Goal: Information Seeking & Learning: Check status

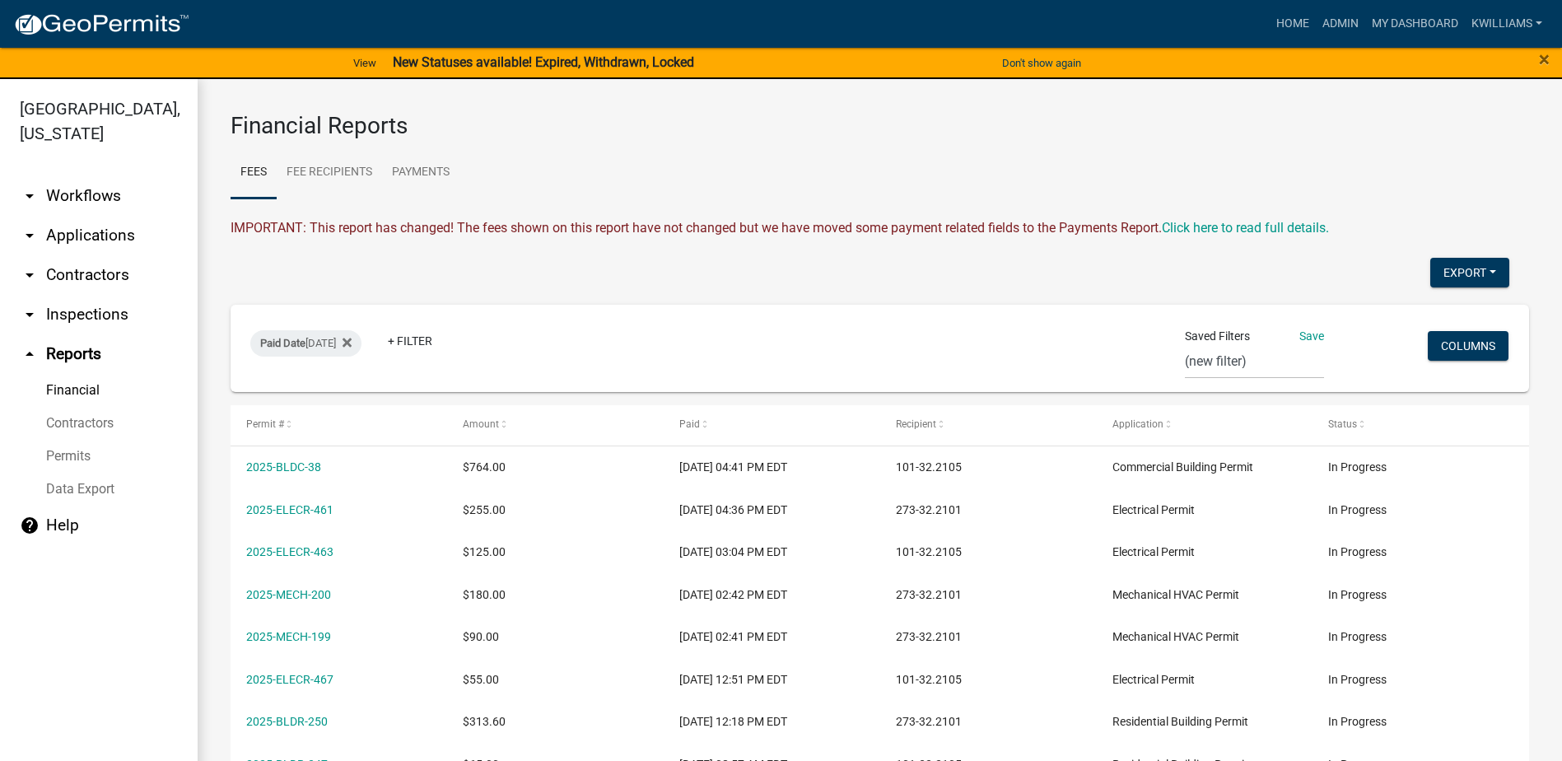
select select "0: null"
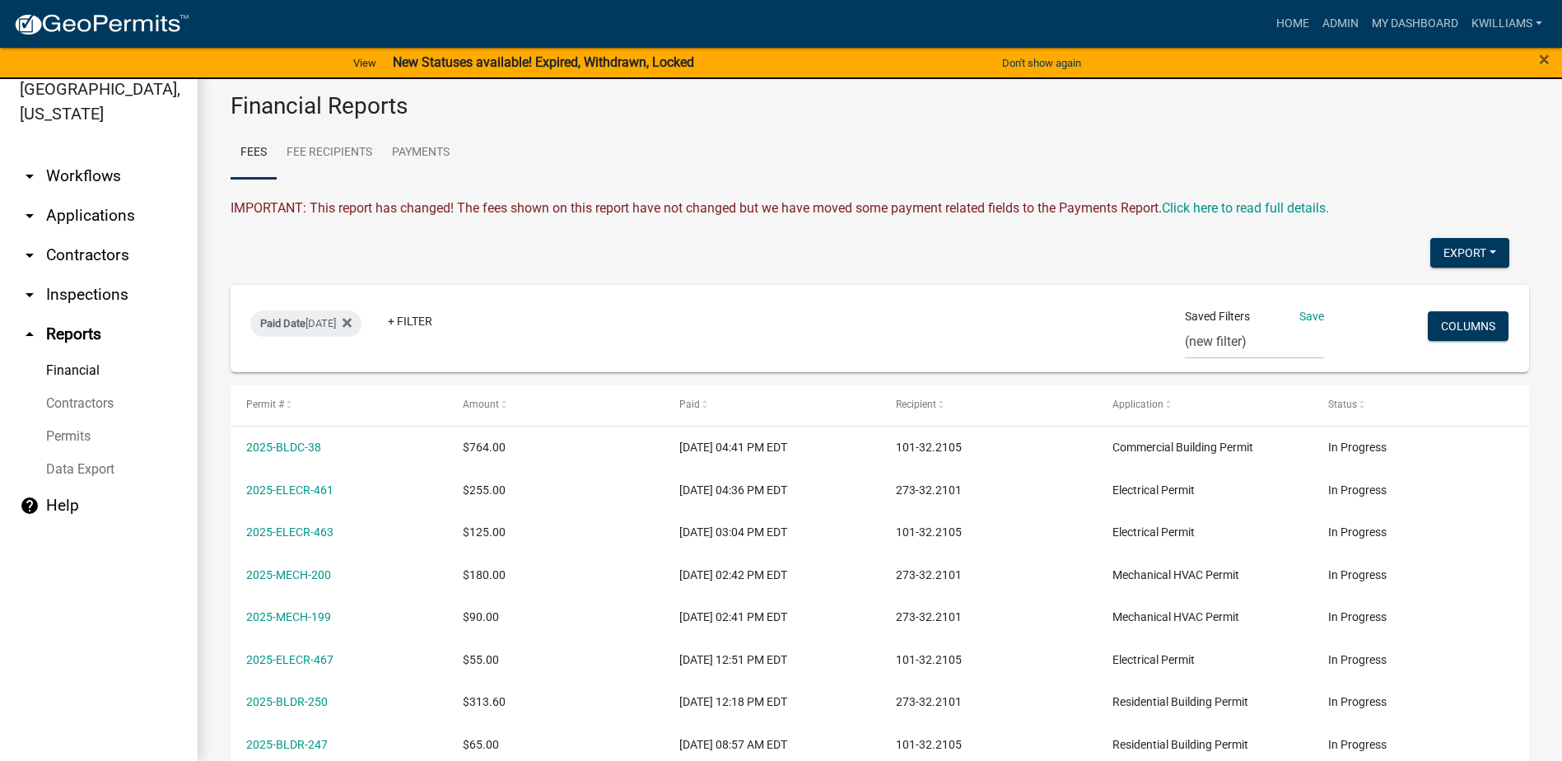
scroll to position [86, 0]
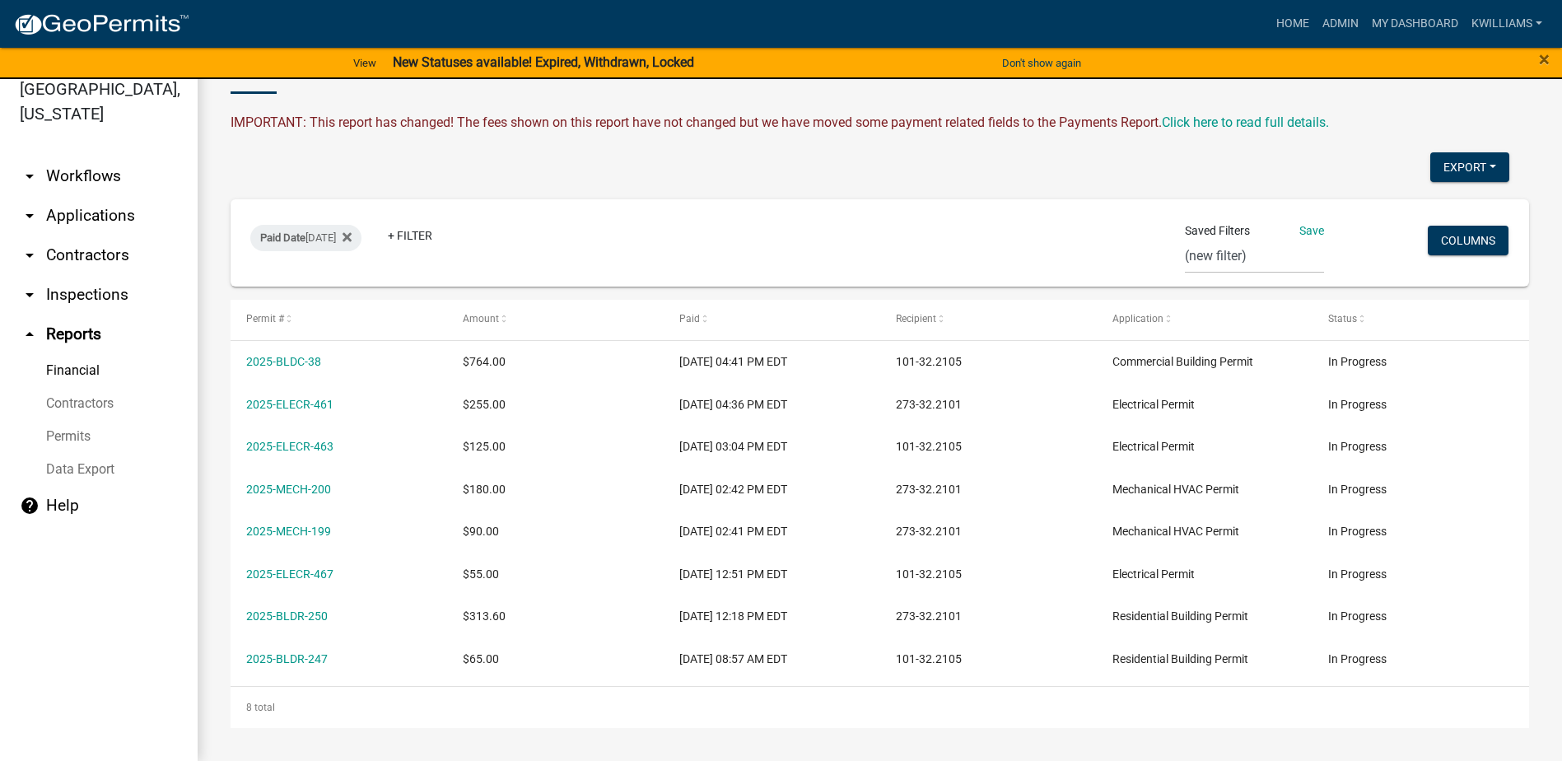
click at [95, 219] on link "arrow_drop_down Applications" at bounding box center [99, 216] width 198 height 40
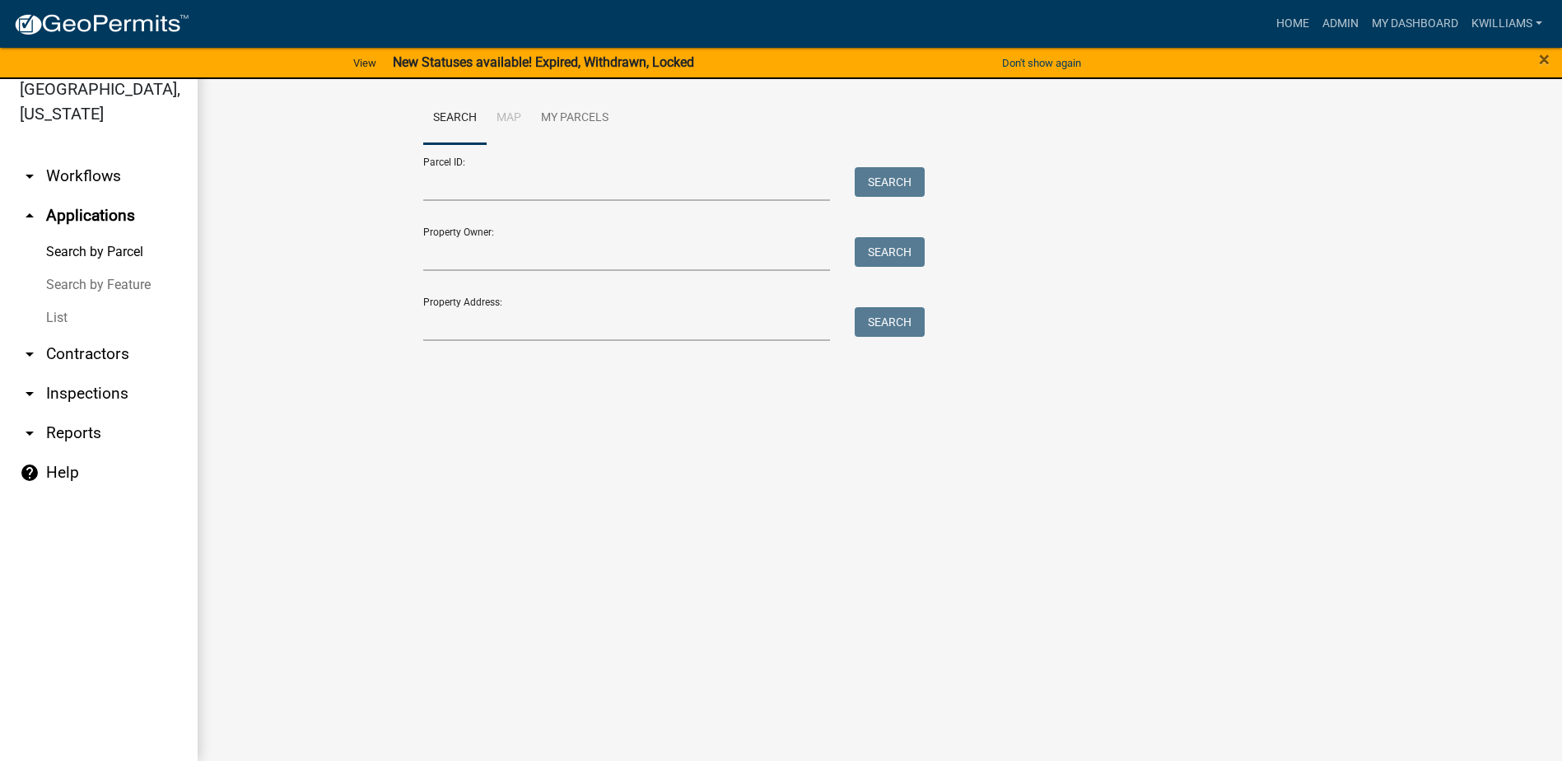
click at [57, 331] on link "List" at bounding box center [99, 317] width 198 height 33
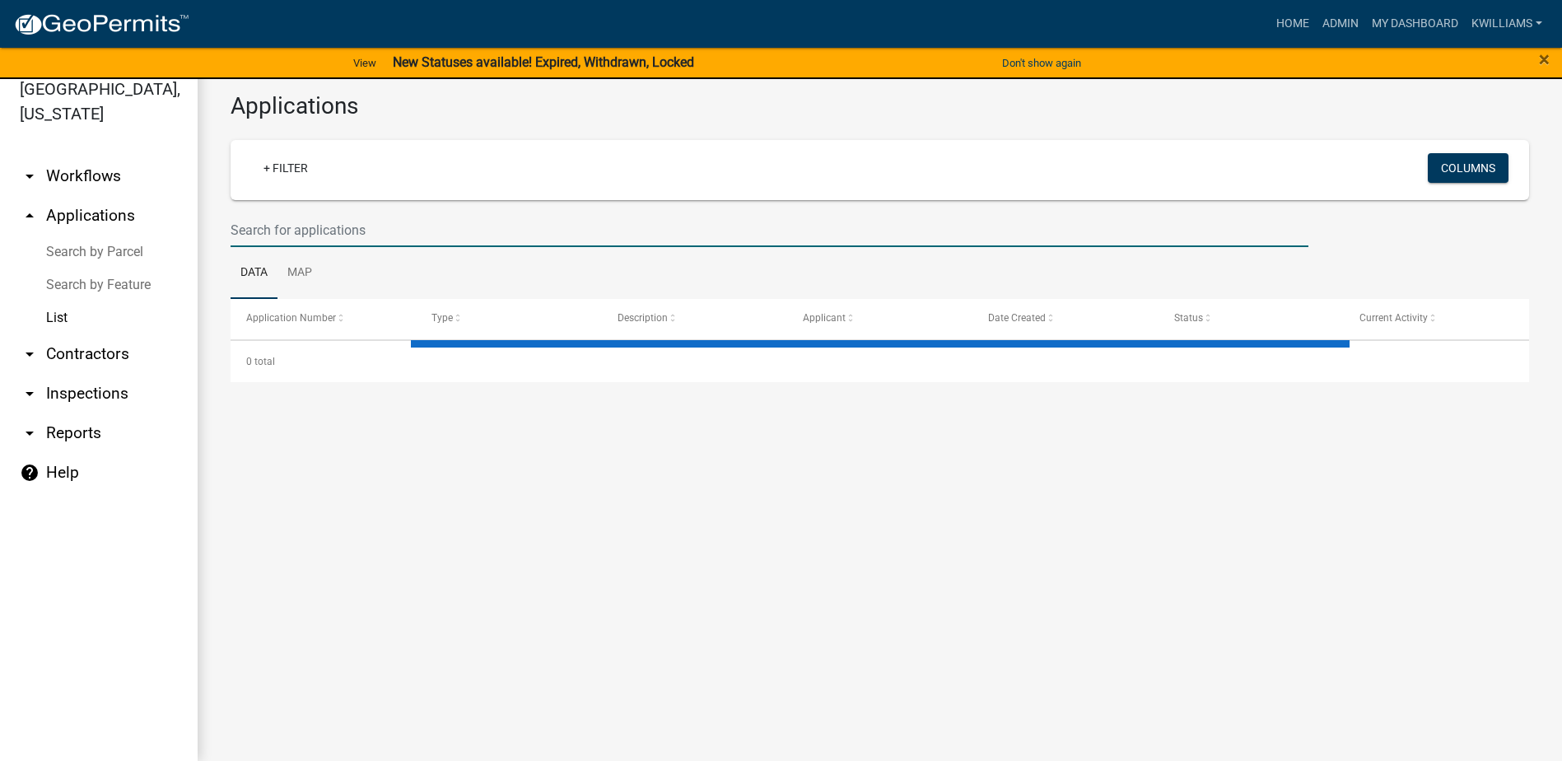
drag, startPoint x: 353, startPoint y: 231, endPoint x: 352, endPoint y: 221, distance: 9.2
click at [353, 231] on input "text" at bounding box center [770, 230] width 1078 height 34
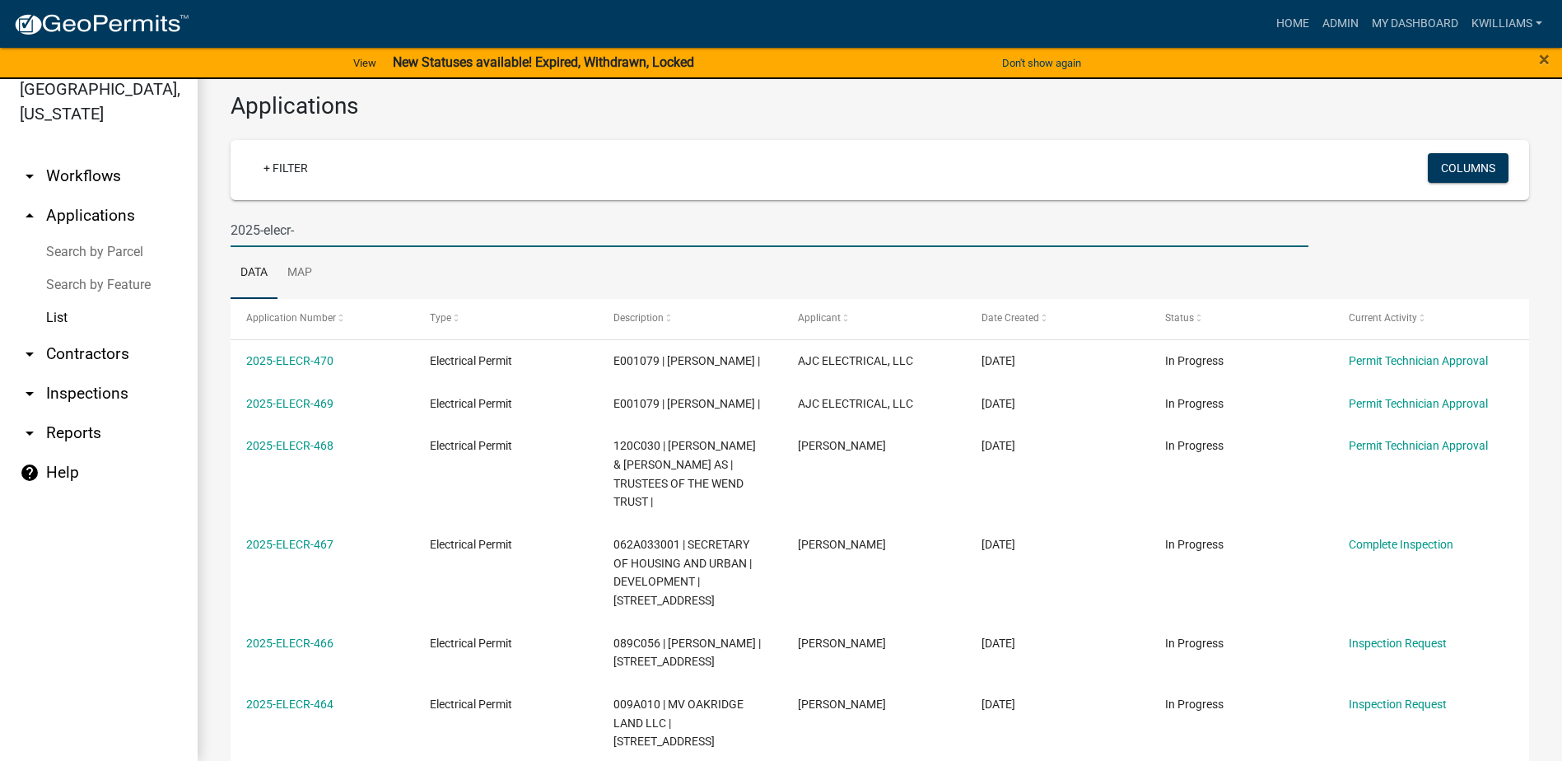
drag, startPoint x: 303, startPoint y: 238, endPoint x: 156, endPoint y: 223, distance: 147.3
click at [173, 211] on div "[GEOGRAPHIC_DATA], [US_STATE] arrow_drop_down Workflows List arrow_drop_up Appl…" at bounding box center [781, 409] width 1562 height 701
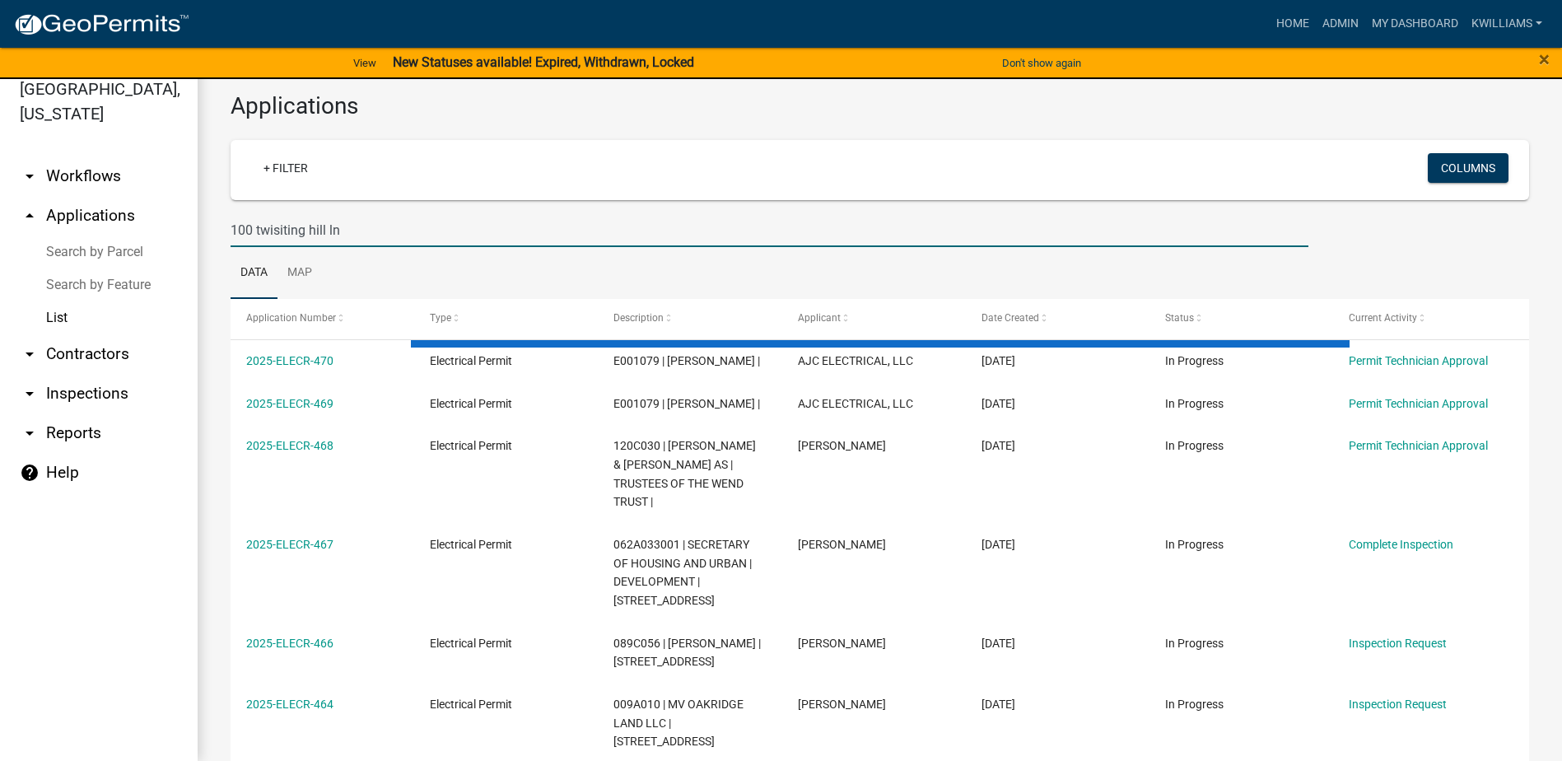
type input "100 twisiting hill ln"
drag, startPoint x: 156, startPoint y: 223, endPoint x: 150, endPoint y: 233, distance: 11.9
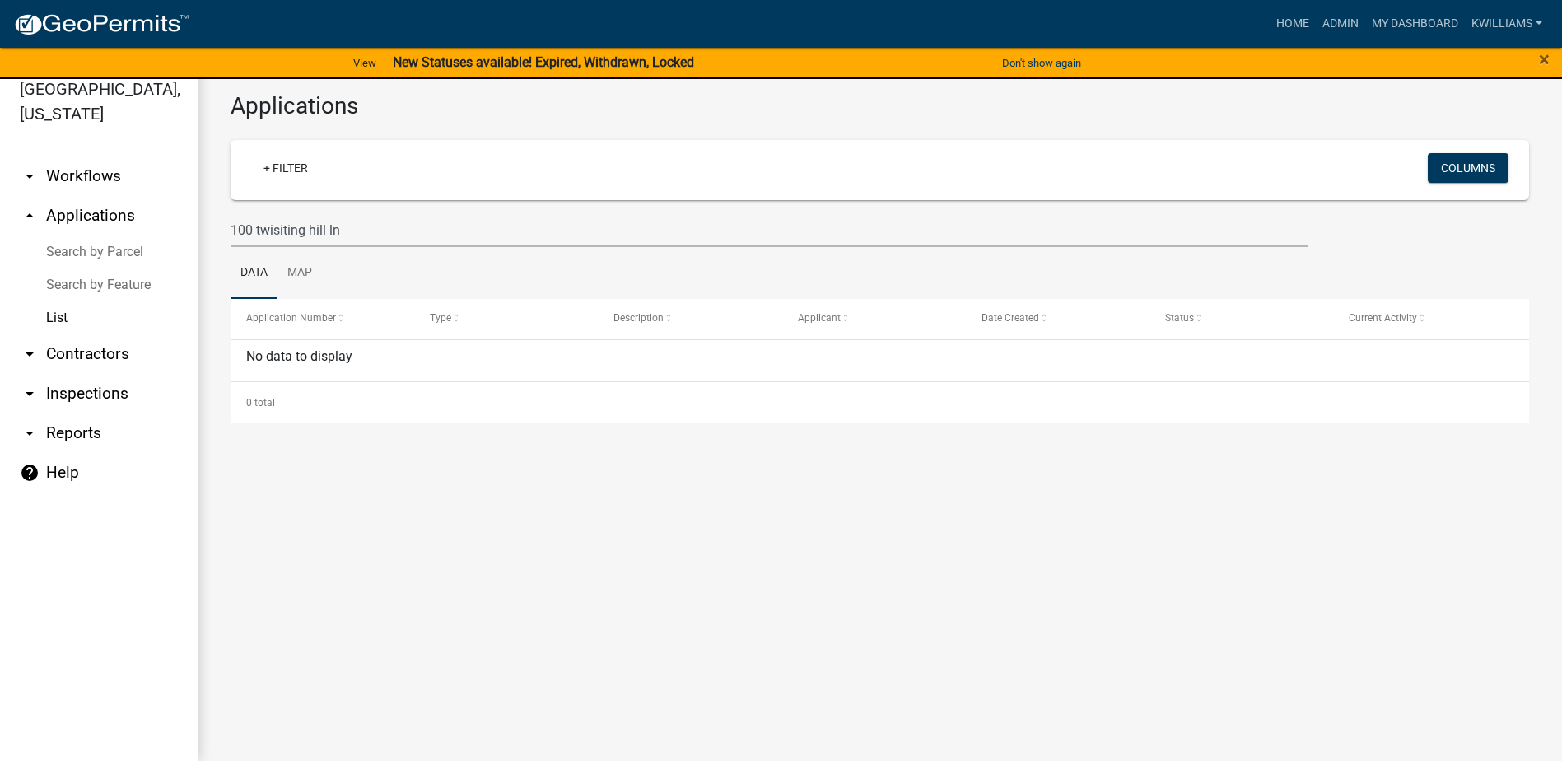
click at [74, 398] on link "arrow_drop_down Inspections" at bounding box center [99, 394] width 198 height 40
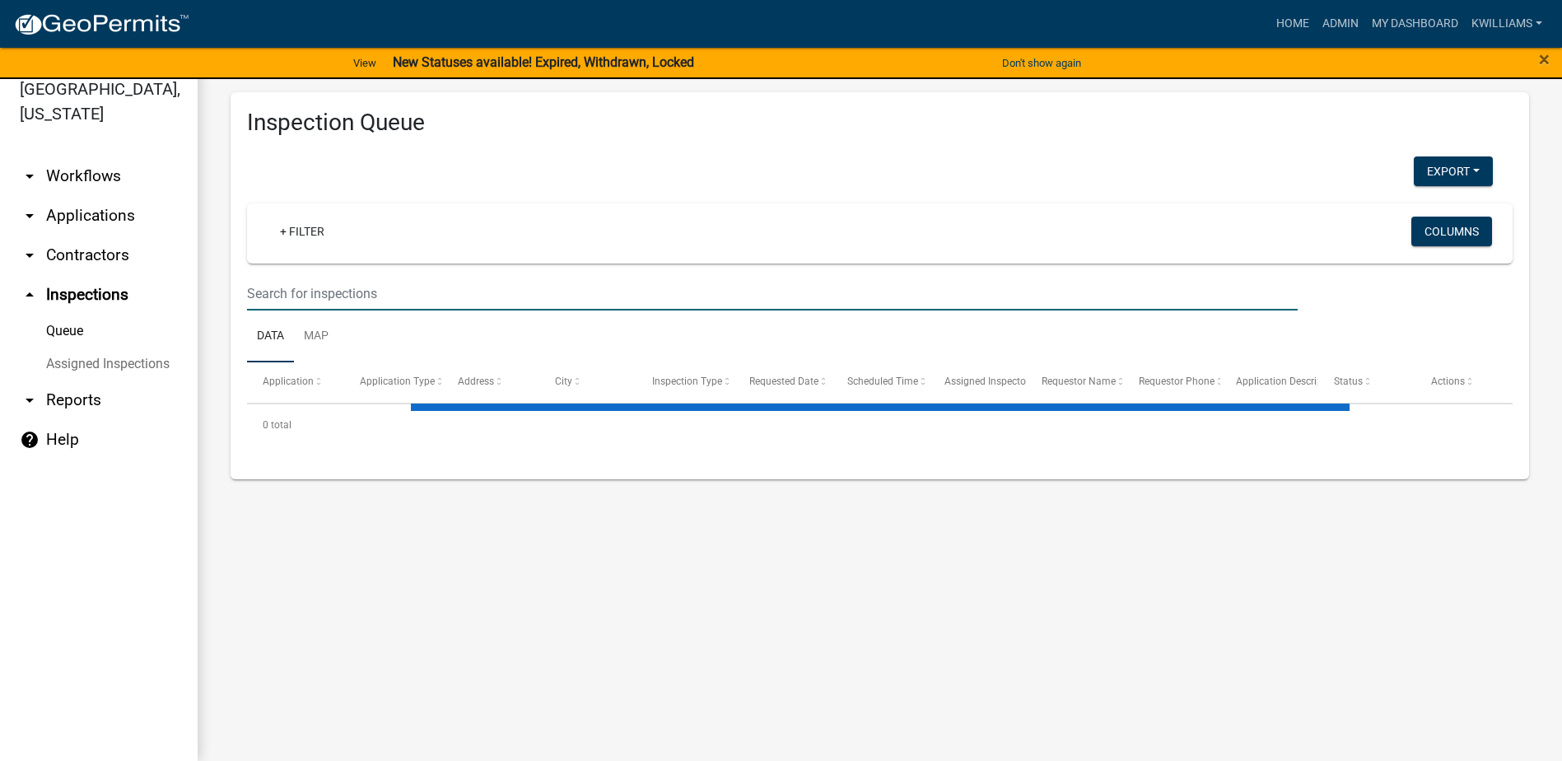
click at [326, 295] on input "text" at bounding box center [772, 294] width 1050 height 34
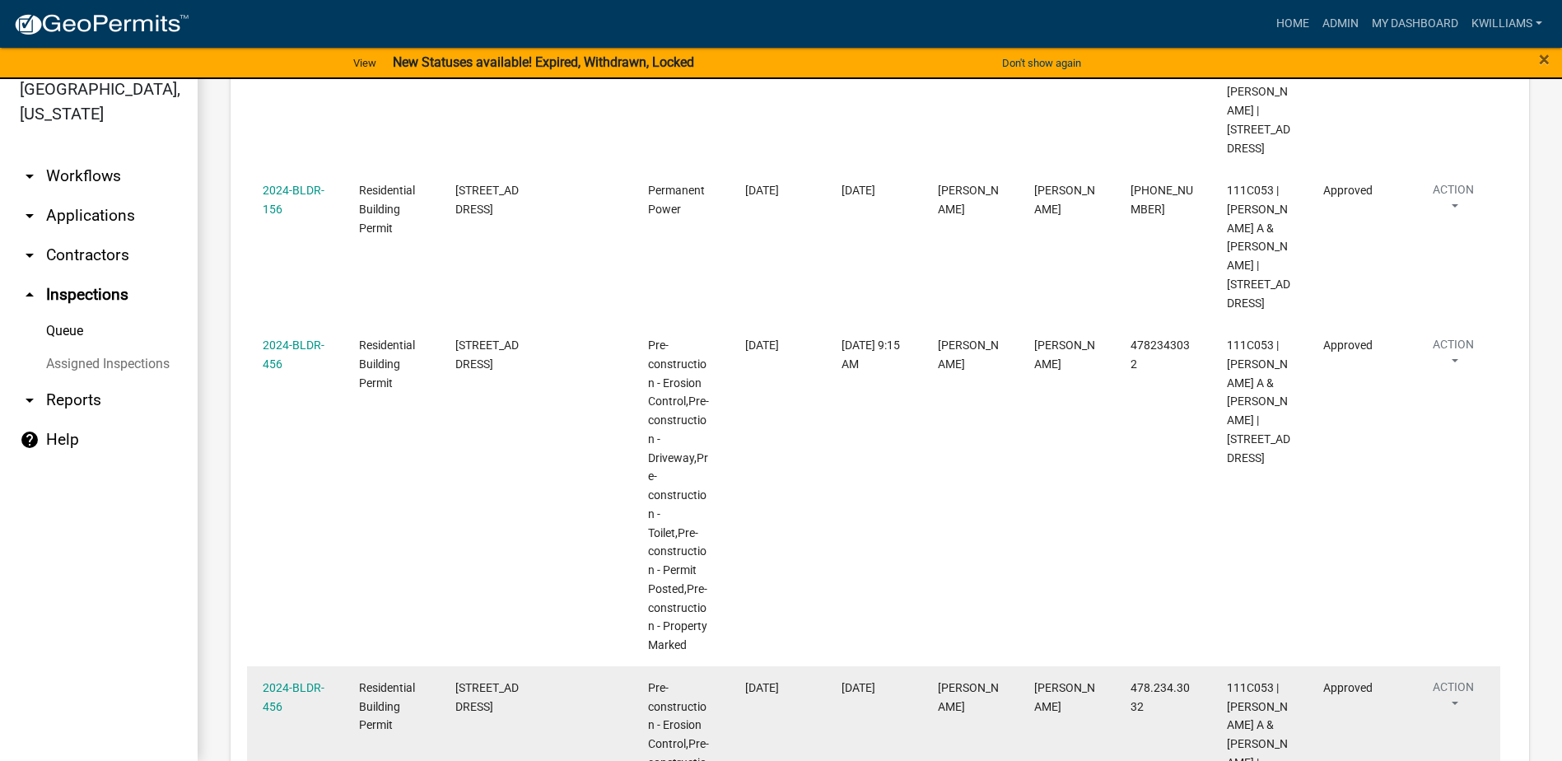
scroll to position [1618, 0]
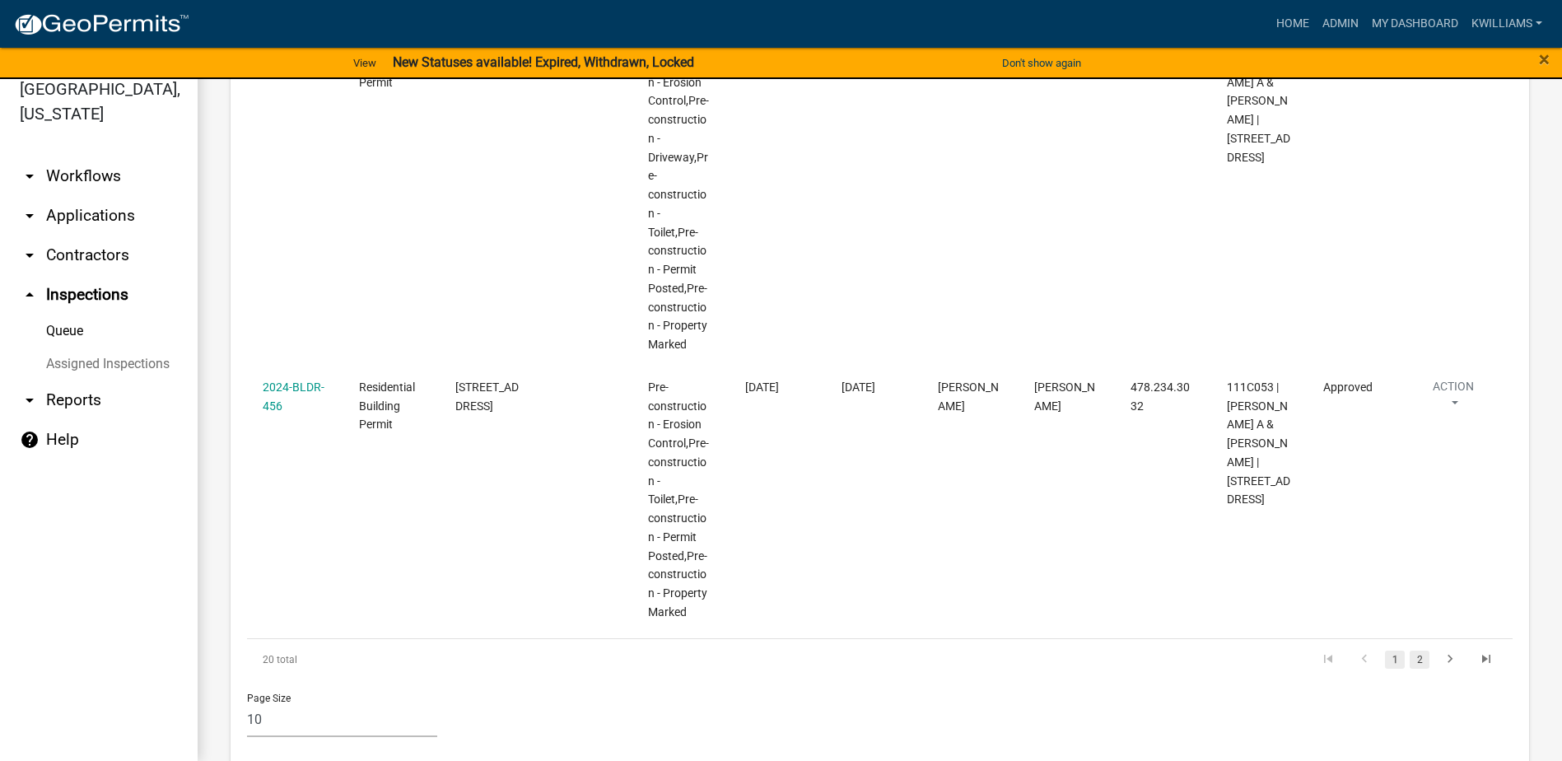
type input "100 twisting hill"
click at [1409, 650] on link "2" at bounding box center [1419, 659] width 20 height 18
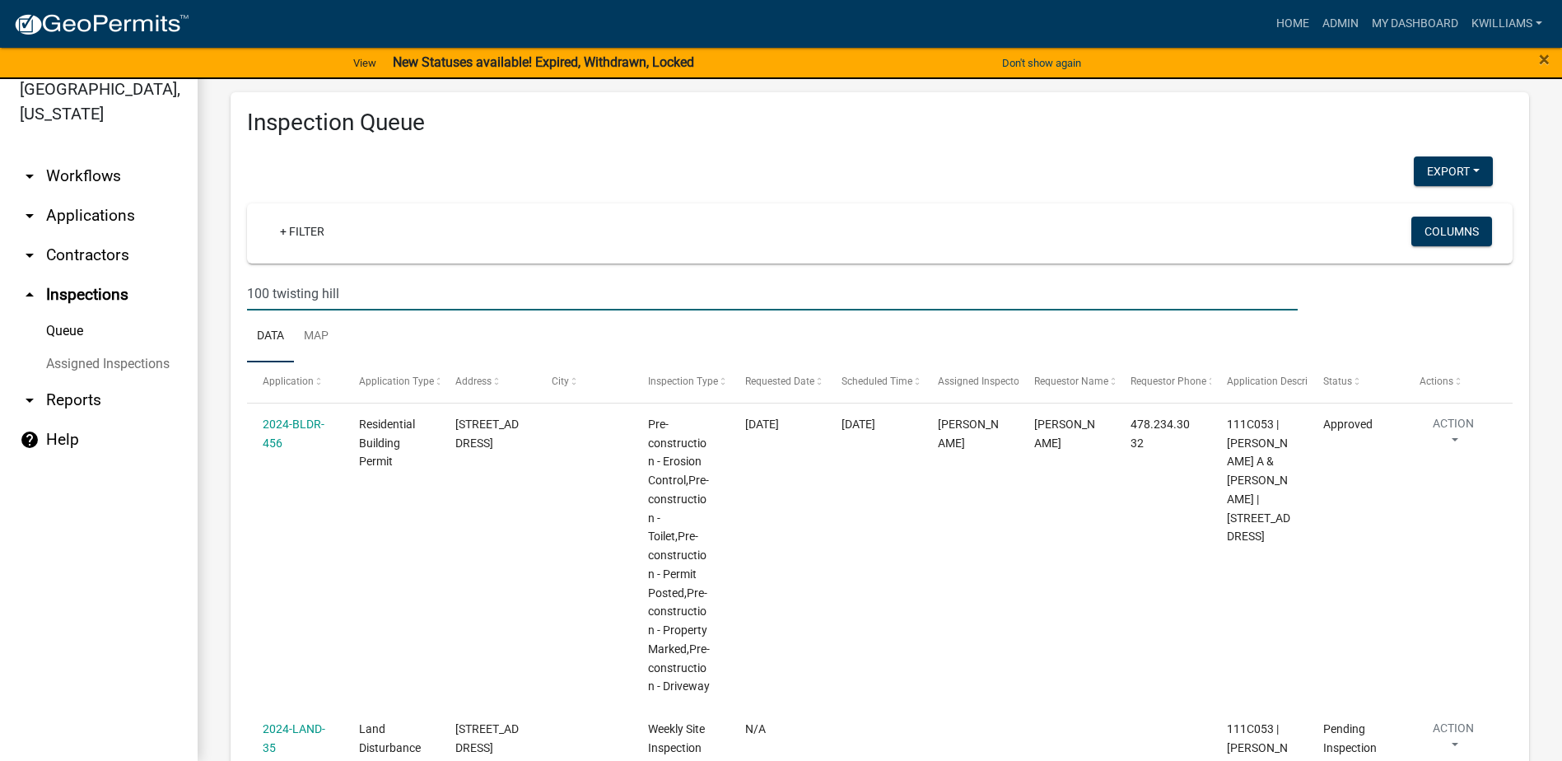
drag, startPoint x: 358, startPoint y: 308, endPoint x: 187, endPoint y: 306, distance: 171.2
click at [187, 306] on div "[GEOGRAPHIC_DATA], [US_STATE] arrow_drop_down Workflows List arrow_drop_down Ap…" at bounding box center [781, 409] width 1562 height 701
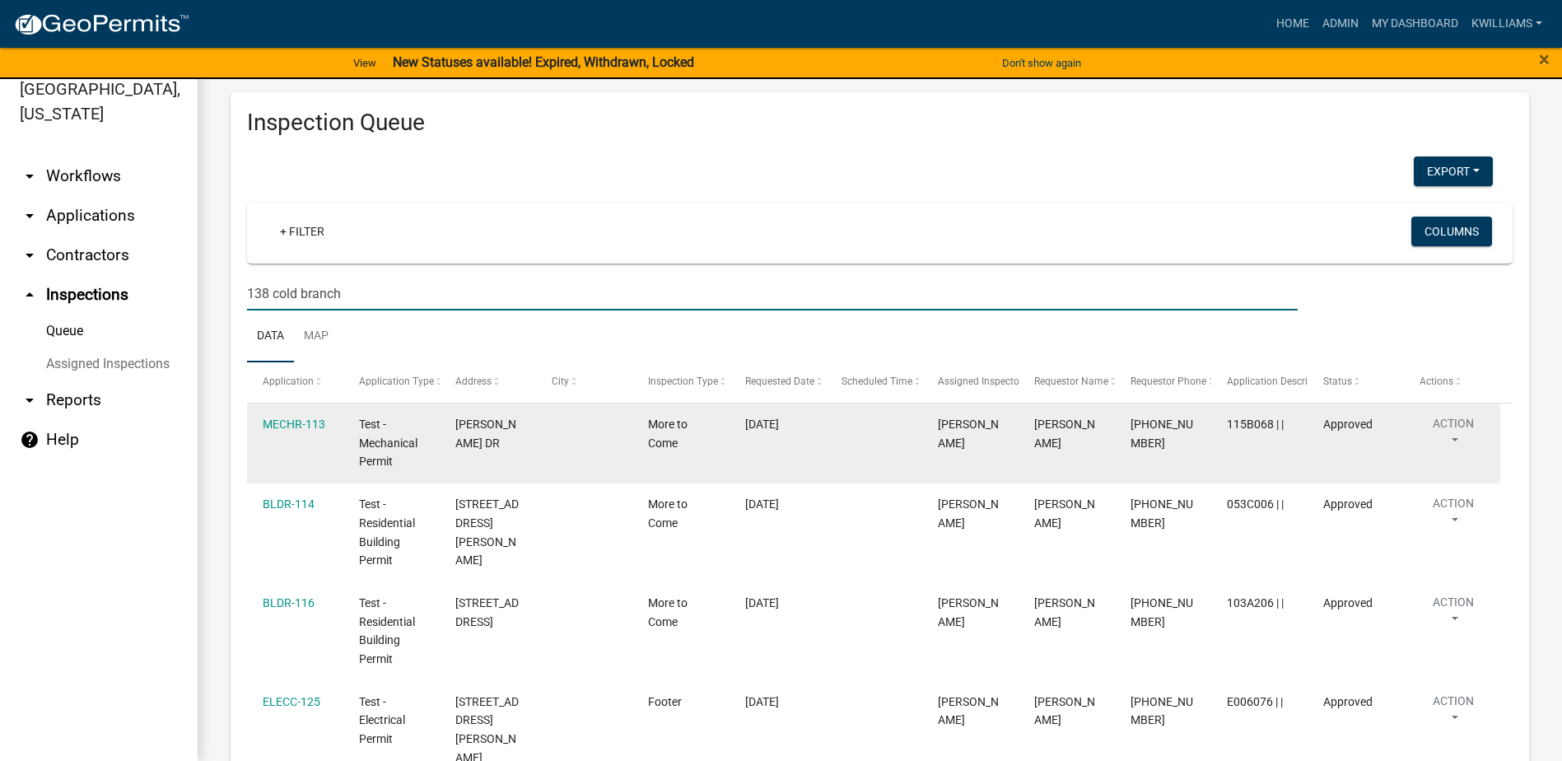
type input "138 cold branch"
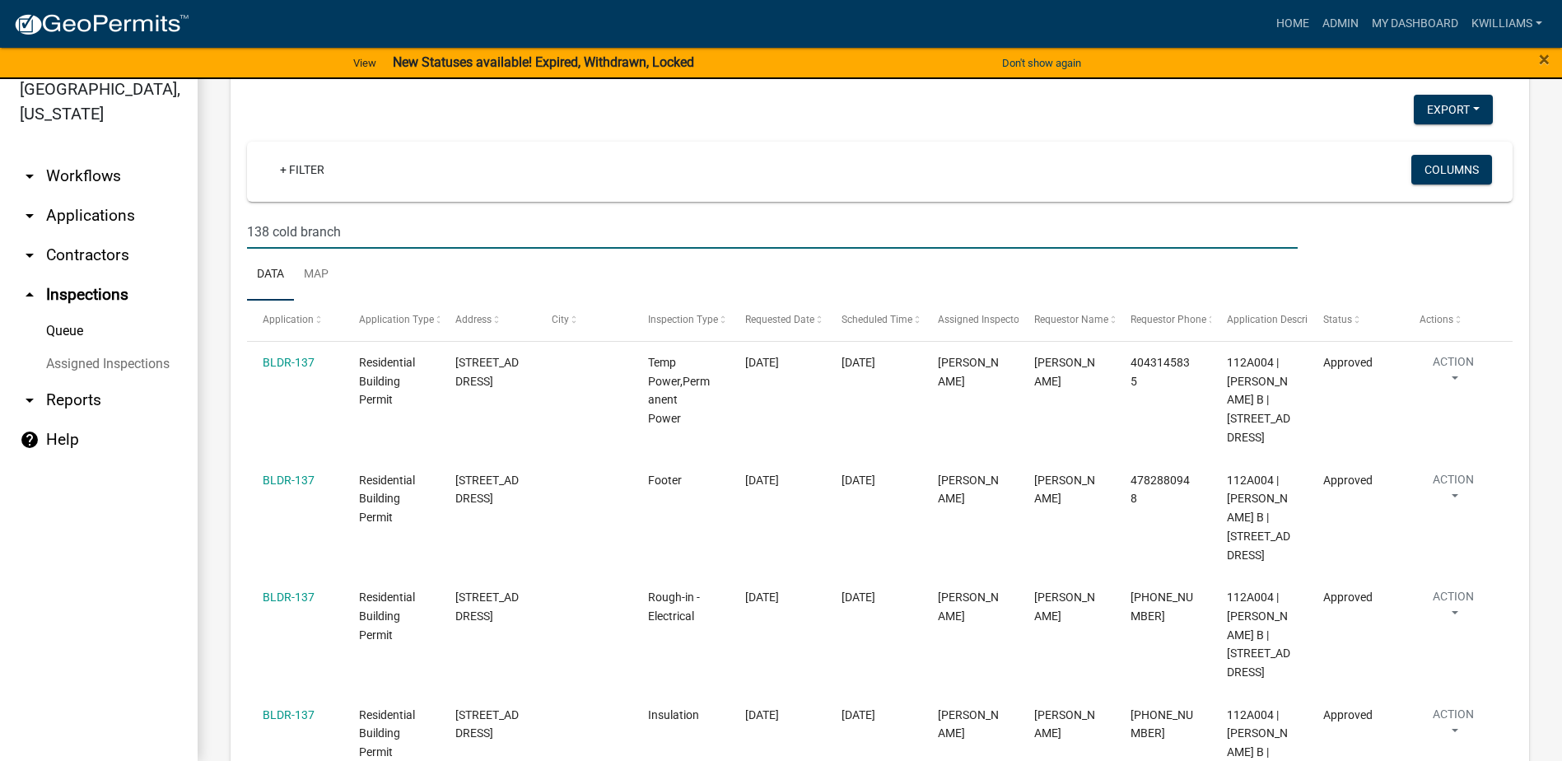
scroll to position [329, 0]
